Goal: Task Accomplishment & Management: Complete application form

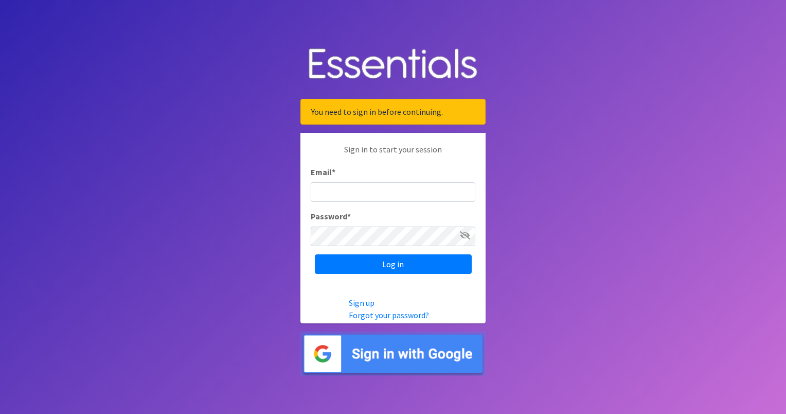
click at [397, 192] on input "Email *" at bounding box center [393, 192] width 165 height 20
type input "[DOMAIN_NAME][EMAIL_ADDRESS][DOMAIN_NAME]"
click at [315, 254] on input "Log in" at bounding box center [393, 264] width 157 height 20
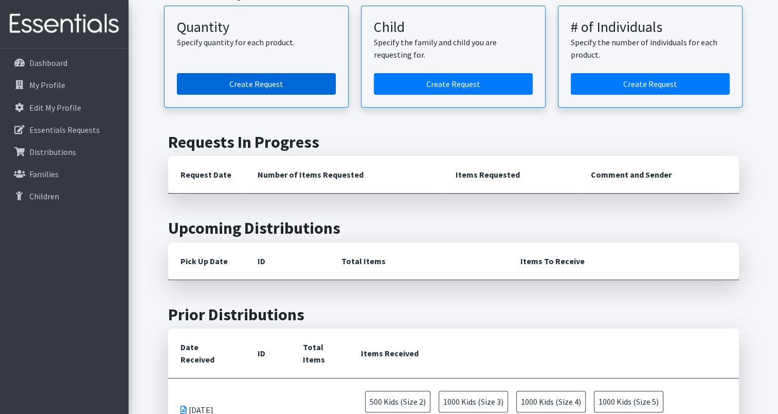
scroll to position [103, 0]
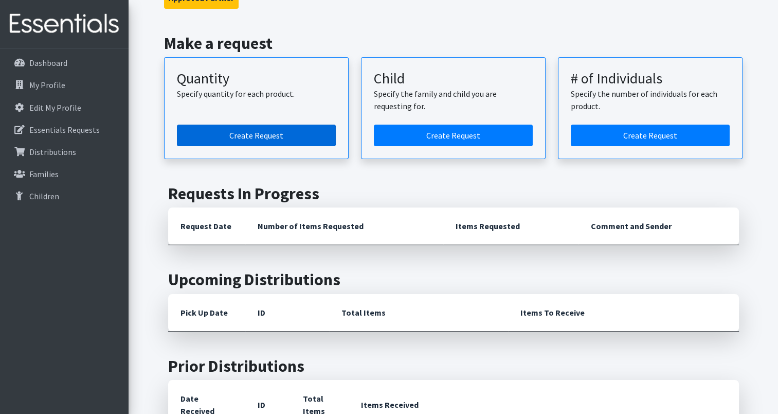
click at [272, 135] on link "Create Request" at bounding box center [256, 135] width 159 height 22
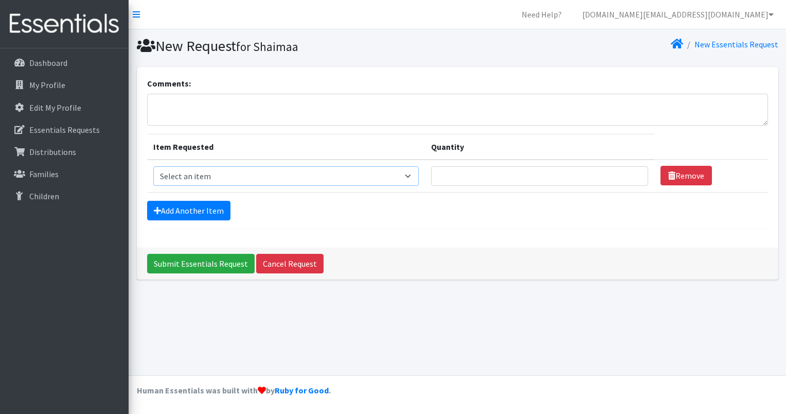
click at [256, 172] on select "Select an item Baby Formula Kids (Newborn) Kids (Preemie) Kids (Size 1) Kids (S…" at bounding box center [285, 176] width 265 height 20
select select "442"
click at [153, 166] on select "Select an item Baby Formula Kids (Newborn) Kids (Preemie) Kids (Size 1) Kids (S…" at bounding box center [285, 176] width 265 height 20
click at [186, 210] on link "Add Another Item" at bounding box center [188, 211] width 83 height 20
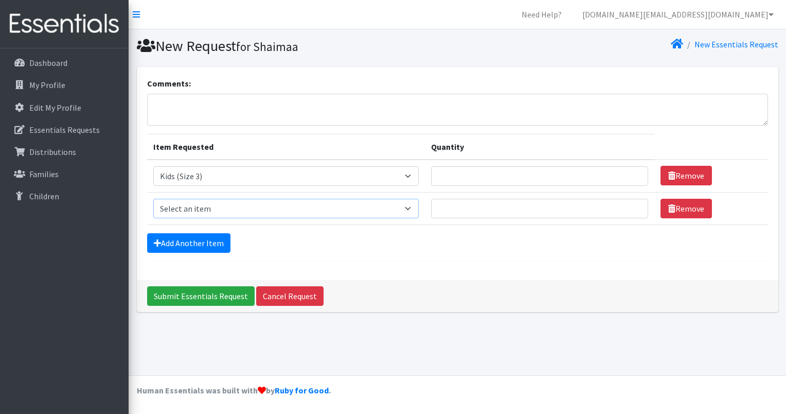
click at [227, 207] on select "Select an item Baby Formula Kids (Newborn) Kids (Preemie) Kids (Size 1) Kids (S…" at bounding box center [285, 209] width 265 height 20
select select "459"
click at [153, 199] on select "Select an item Baby Formula Kids (Newborn) Kids (Preemie) Kids (Size 1) Kids (S…" at bounding box center [285, 209] width 265 height 20
click at [202, 235] on link "Add Another Item" at bounding box center [188, 243] width 83 height 20
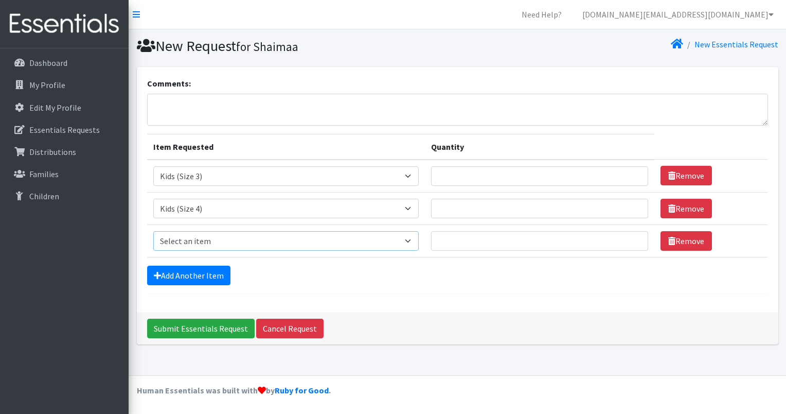
click at [202, 235] on select "Select an item Baby Formula Kids (Newborn) Kids (Preemie) Kids (Size 1) Kids (S…" at bounding box center [285, 241] width 265 height 20
select select "460"
click at [153, 231] on select "Select an item Baby Formula Kids (Newborn) Kids (Preemie) Kids (Size 1) Kids (S…" at bounding box center [285, 241] width 265 height 20
click at [205, 271] on link "Add Another Item" at bounding box center [188, 275] width 83 height 20
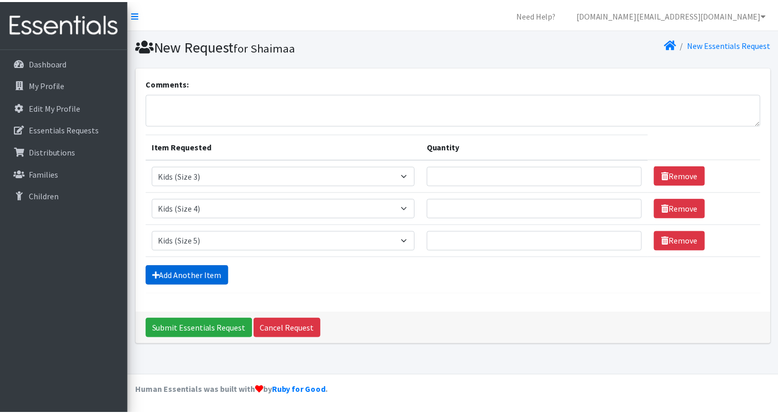
scroll to position [8, 0]
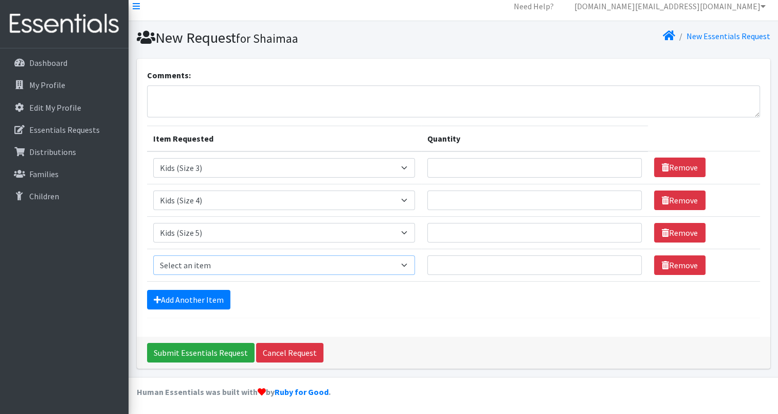
click at [210, 264] on select "Select an item Baby Formula Kids (Newborn) Kids (Preemie) Kids (Size 1) Kids (S…" at bounding box center [284, 265] width 262 height 20
select select "462"
click at [153, 255] on select "Select an item Baby Formula Kids (Newborn) Kids (Preemie) Kids (Size 1) Kids (S…" at bounding box center [284, 265] width 262 height 20
click at [182, 294] on link "Add Another Item" at bounding box center [188, 300] width 83 height 20
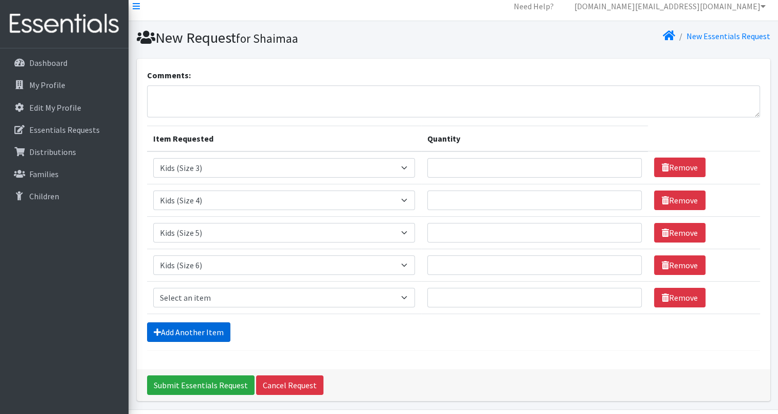
scroll to position [40, 0]
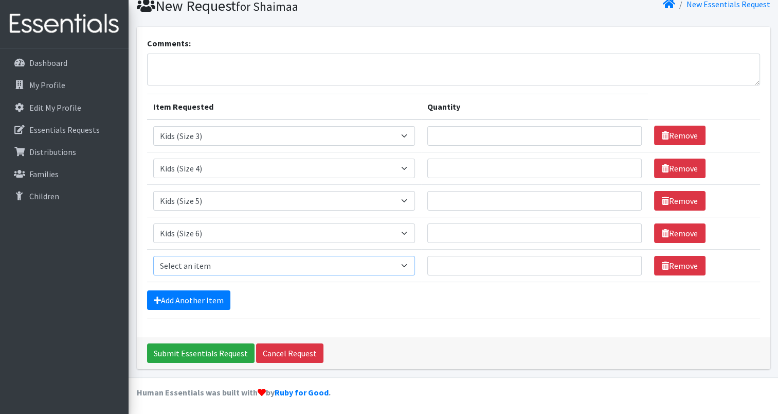
click at [184, 262] on select "Select an item Baby Formula Kids (Newborn) Kids (Preemie) Kids (Size 1) Kids (S…" at bounding box center [284, 266] width 262 height 20
select select "440"
click at [153, 256] on select "Select an item Baby Formula Kids (Newborn) Kids (Preemie) Kids (Size 1) Kids (S…" at bounding box center [284, 266] width 262 height 20
click at [458, 234] on input "Quantity" at bounding box center [534, 233] width 214 height 20
type input "1500"
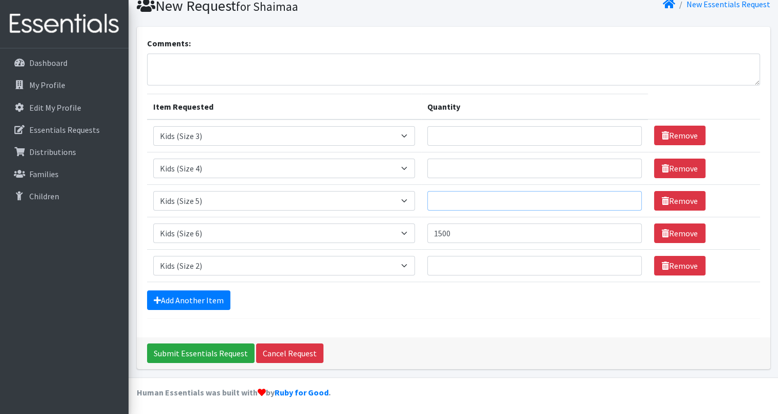
click at [457, 206] on input "Quantity" at bounding box center [534, 201] width 214 height 20
type input "1500"
click at [442, 162] on input "Quantity" at bounding box center [534, 168] width 214 height 20
type input "1000"
click at [456, 139] on input "Quantity" at bounding box center [534, 136] width 214 height 20
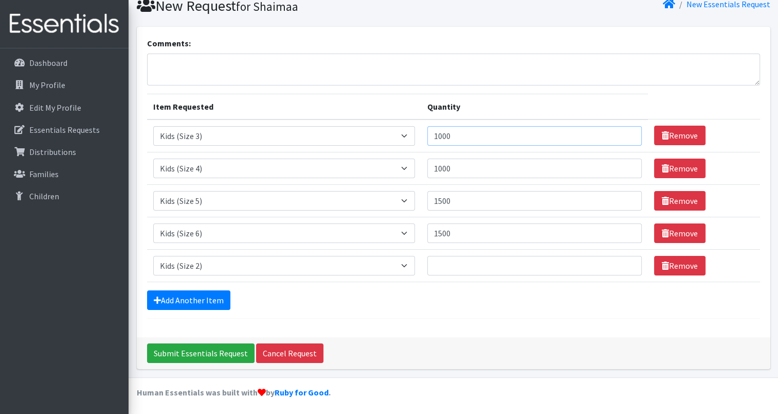
drag, startPoint x: 461, startPoint y: 136, endPoint x: 439, endPoint y: 148, distance: 25.5
click at [439, 148] on td "Quantity 1000" at bounding box center [534, 135] width 227 height 33
type input "500"
click at [442, 269] on input "Quantity" at bounding box center [534, 266] width 214 height 20
type input "3"
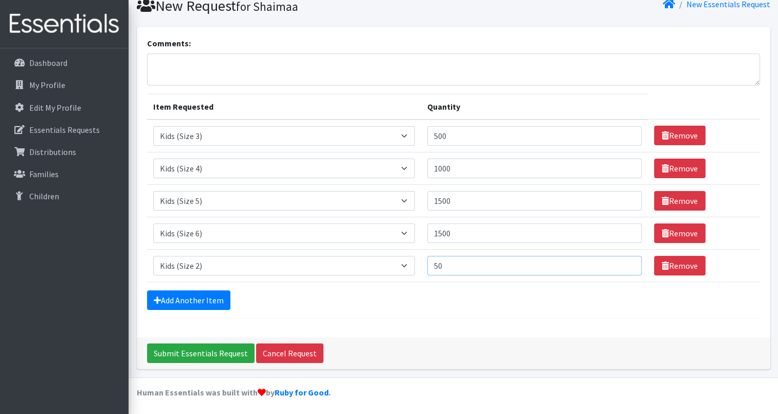
type input "5"
type input "250"
drag, startPoint x: 457, startPoint y: 172, endPoint x: 445, endPoint y: 176, distance: 13.2
click at [445, 176] on input "1000" at bounding box center [534, 168] width 214 height 20
type input "1250"
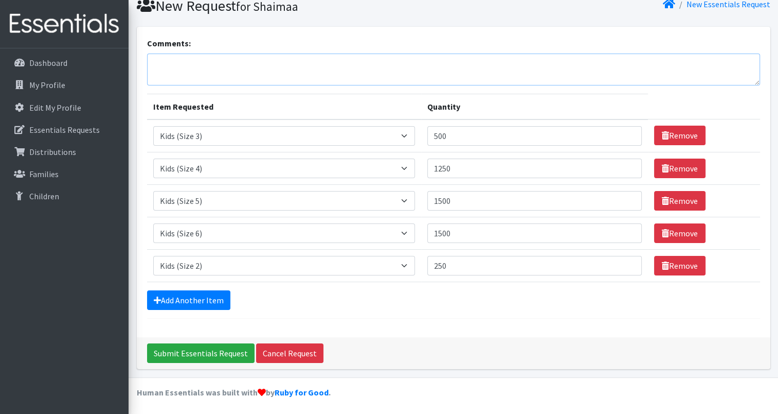
click at [252, 72] on textarea "Comments:" at bounding box center [453, 69] width 613 height 32
click at [197, 75] on textarea "Comments:" at bounding box center [453, 69] width 613 height 32
type textarea "("
type textarea "Pick up [DATE] 11 AM"
click at [202, 296] on link "Add Another Item" at bounding box center [188, 300] width 83 height 20
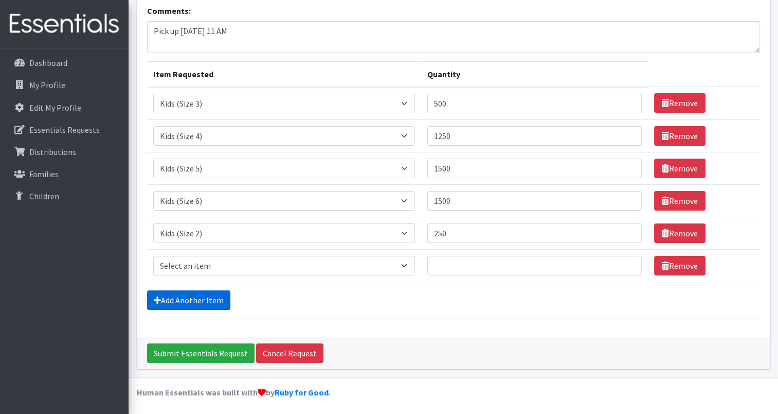
scroll to position [73, 0]
click at [360, 259] on select "Select an item Baby Formula Kids (Newborn) Kids (Preemie) Kids (Size 1) Kids (S…" at bounding box center [284, 266] width 262 height 20
select select "3871"
click at [153, 256] on select "Select an item Baby Formula Kids (Newborn) Kids (Preemie) Kids (Size 1) Kids (S…" at bounding box center [284, 266] width 262 height 20
click at [563, 263] on input "Quantity" at bounding box center [534, 266] width 214 height 20
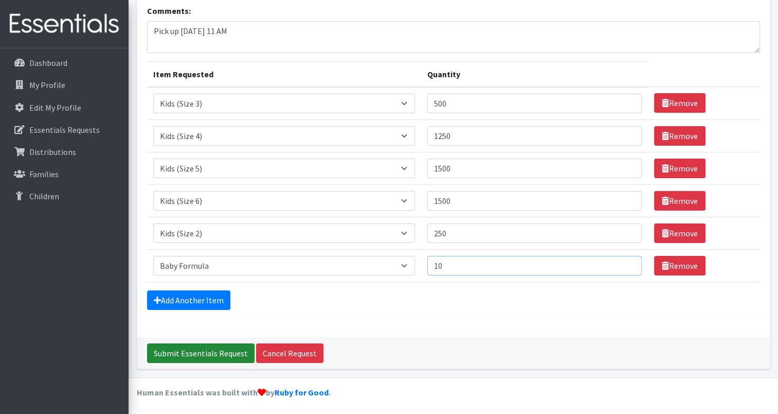
type input "10"
click at [182, 355] on input "Submit Essentials Request" at bounding box center [200, 353] width 107 height 20
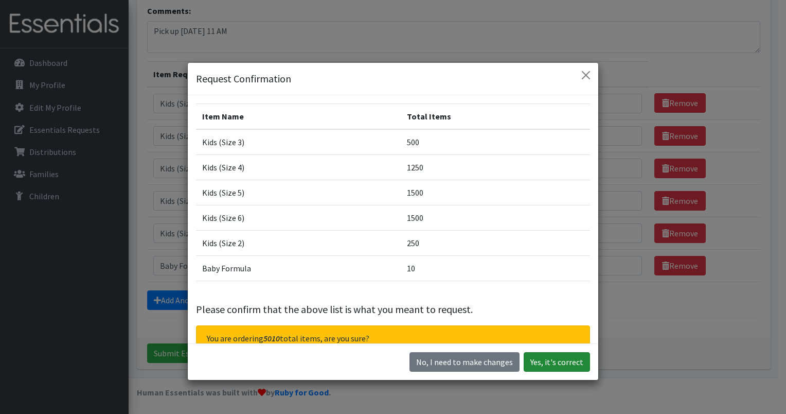
click at [561, 362] on button "Yes, it's correct" at bounding box center [557, 362] width 66 height 20
